Goal: Task Accomplishment & Management: Use online tool/utility

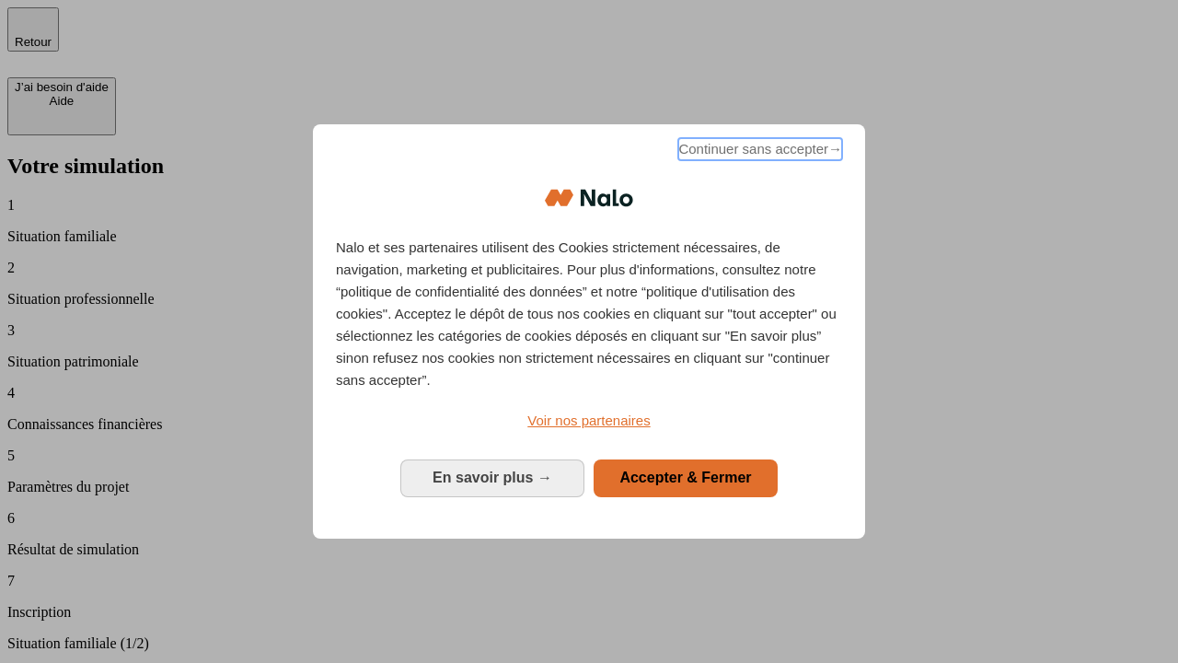
click at [758, 152] on span "Continuer sans accepter →" at bounding box center [760, 149] width 164 height 22
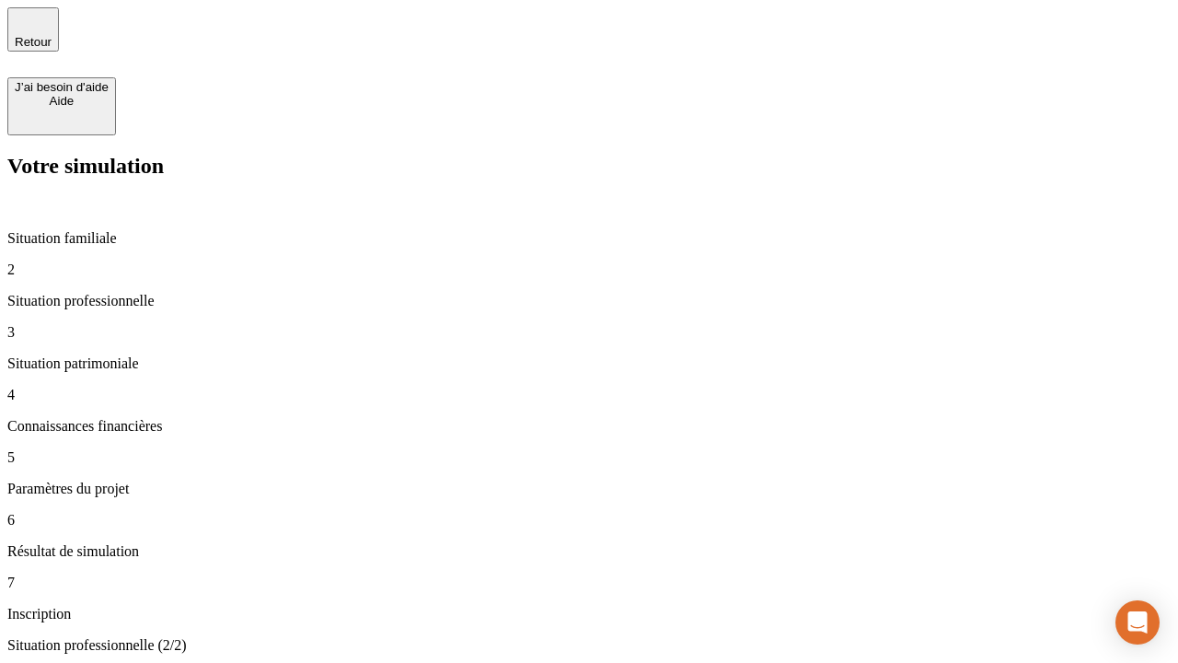
type input "30 000"
type input "0"
type input "1 000"
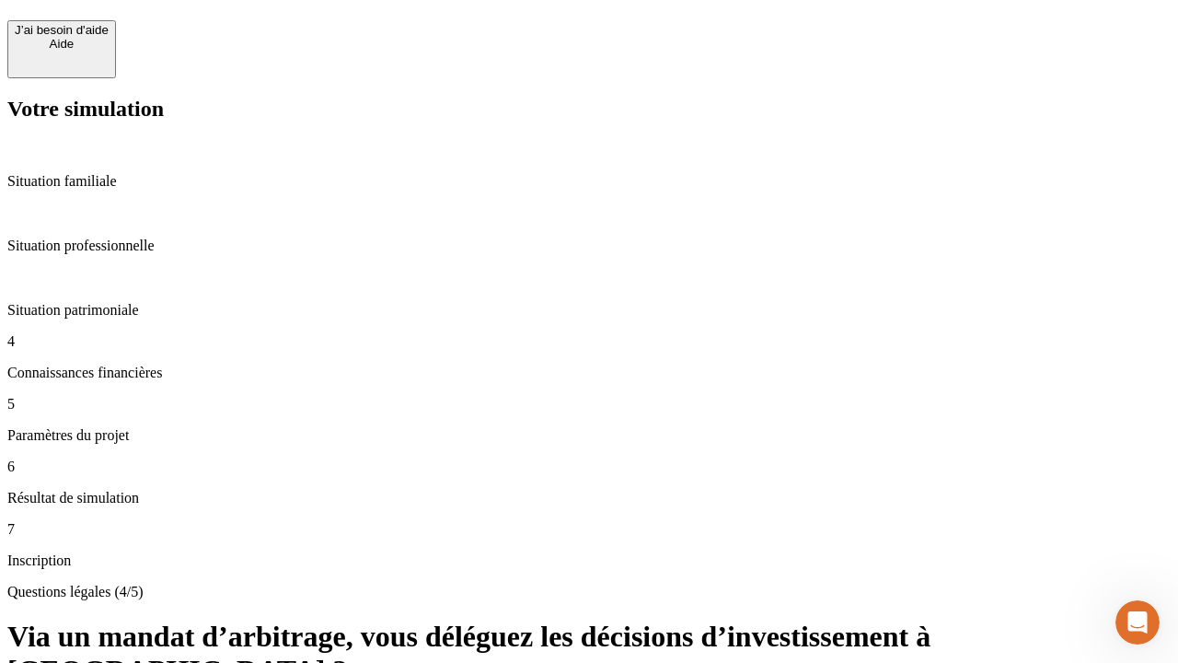
scroll to position [40, 0]
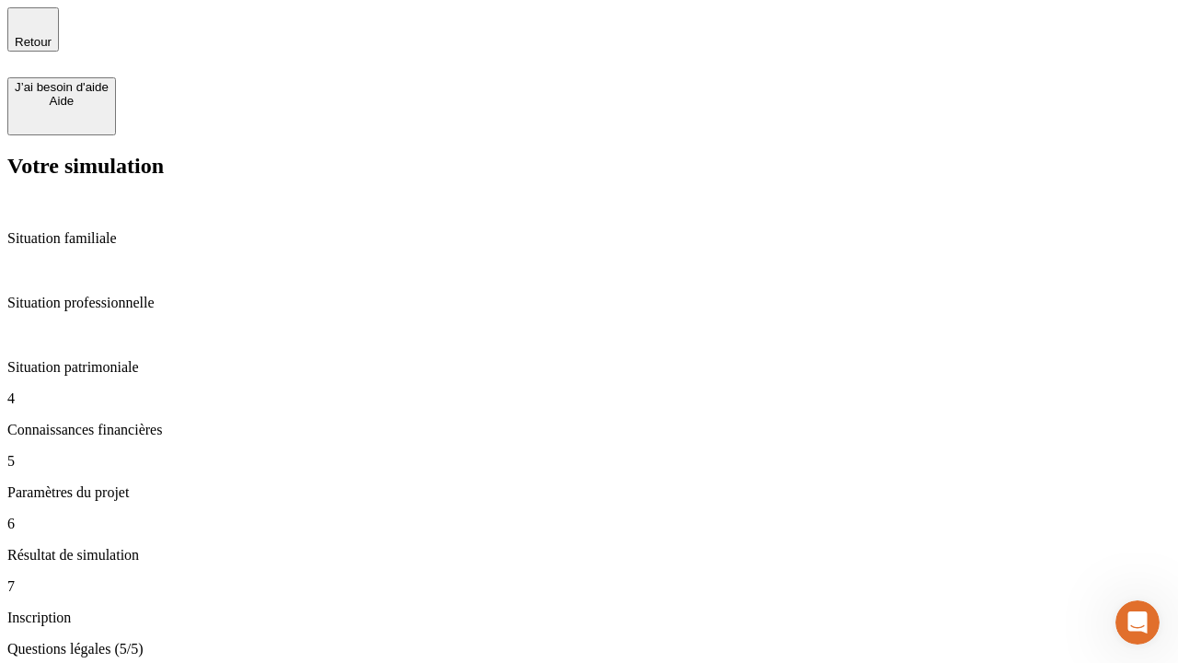
type input "40"
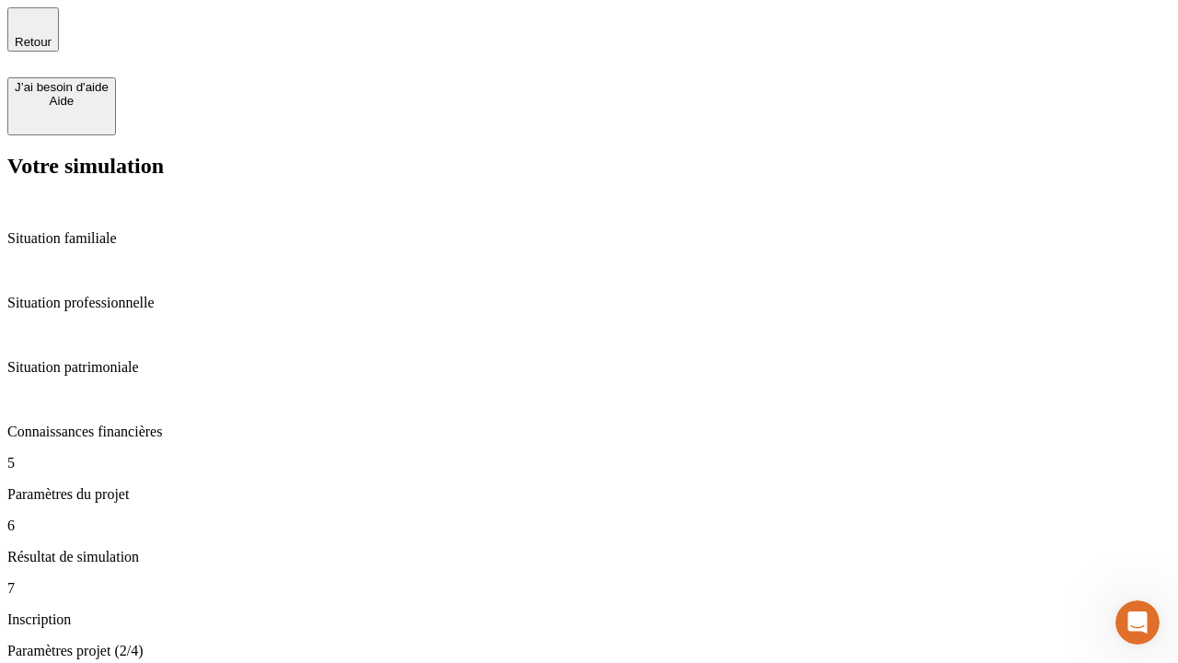
type input "200 000"
type input "640"
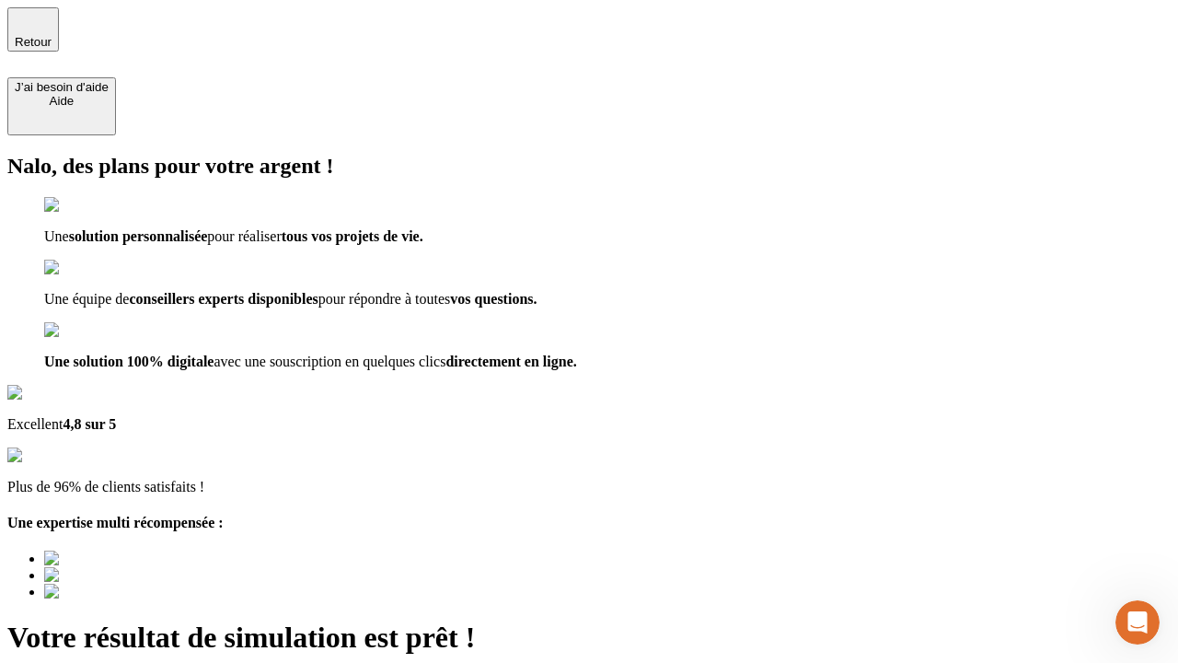
type input "[EMAIL_ADDRESS][DOMAIN_NAME]"
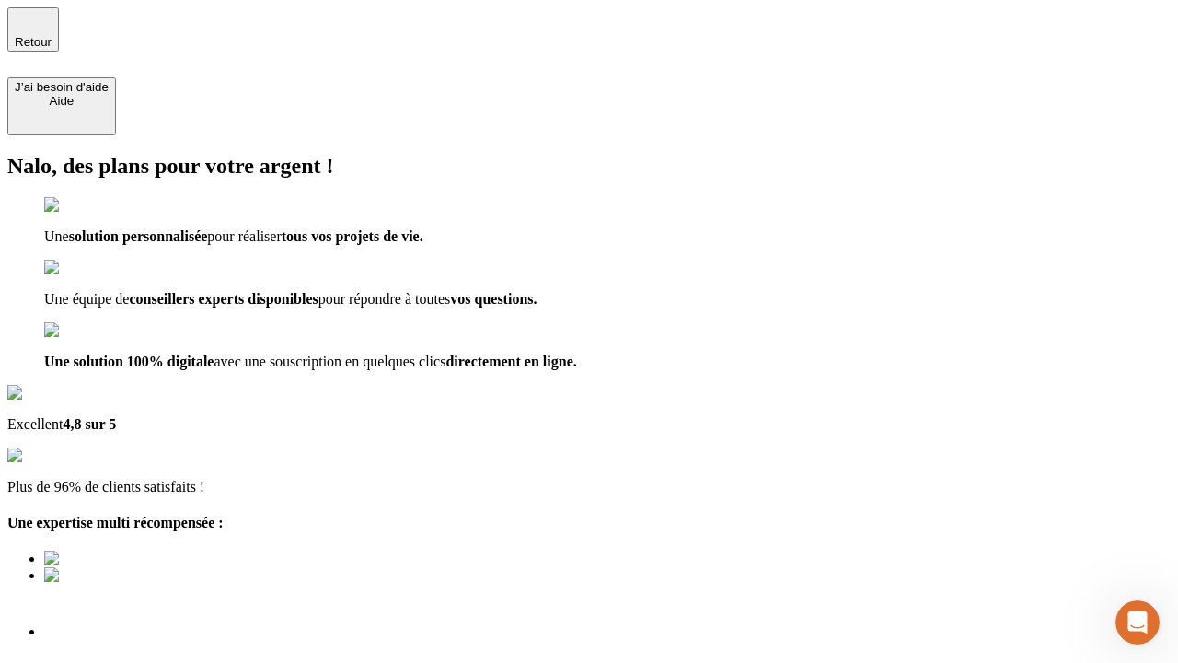
scroll to position [13, 0]
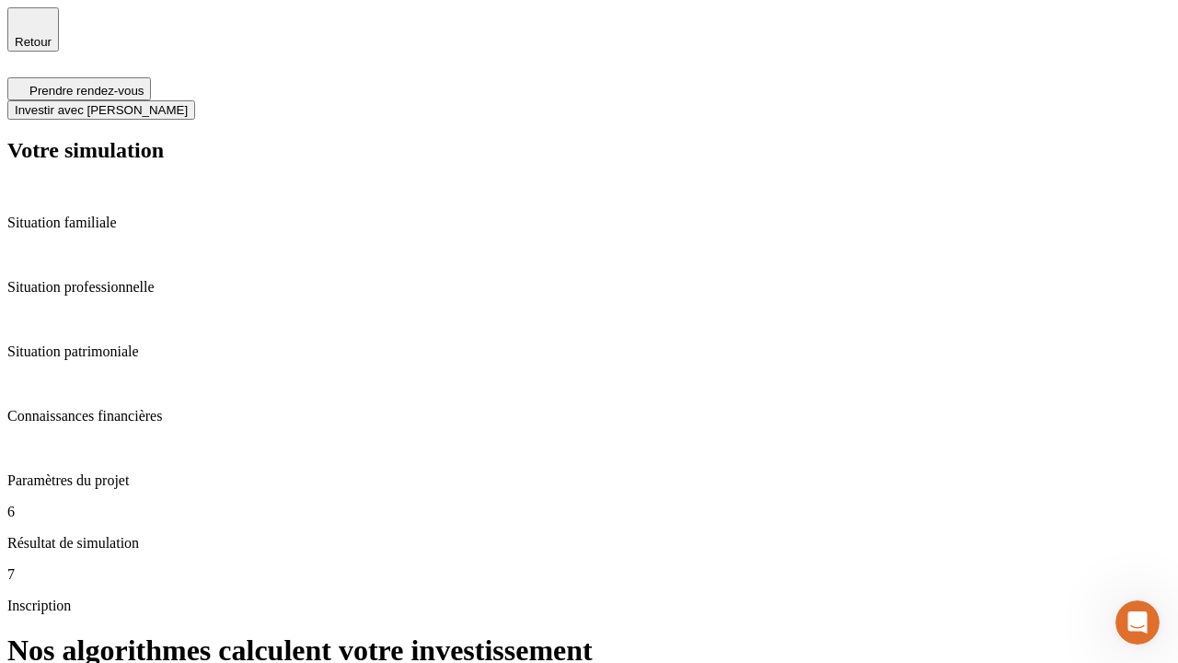
scroll to position [7, 0]
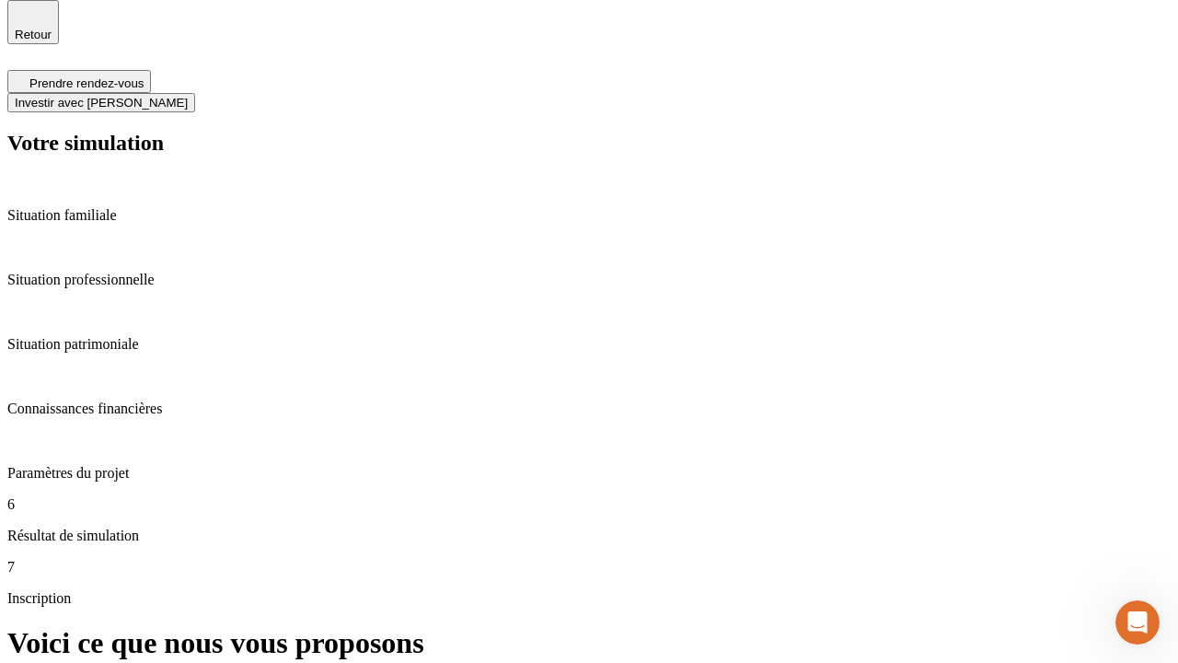
click at [188, 96] on span "Investir avec [PERSON_NAME]" at bounding box center [101, 103] width 173 height 14
